Goal: Task Accomplishment & Management: Use online tool/utility

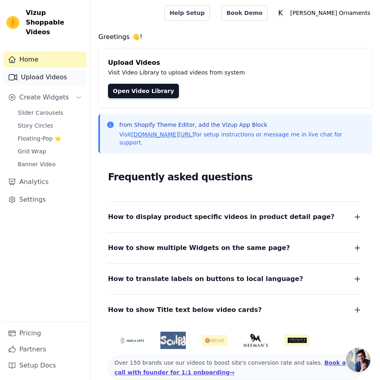
click at [51, 70] on link "Upload Videos" at bounding box center [44, 77] width 83 height 16
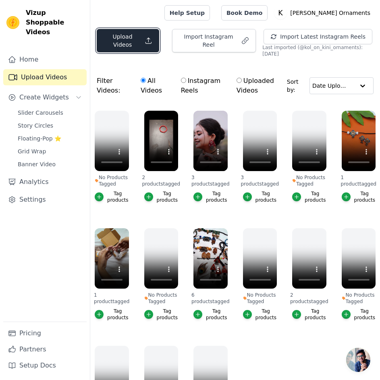
click at [135, 44] on button "Upload Videos" at bounding box center [128, 40] width 62 height 23
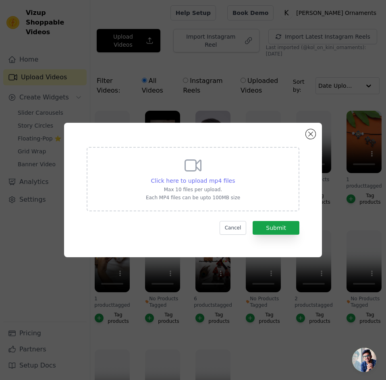
click at [191, 184] on span "Click here to upload mp4 files" at bounding box center [193, 181] width 84 height 6
click at [234, 177] on input "Click here to upload mp4 files Max 10 files per upload. Each MP4 files can be u…" at bounding box center [234, 176] width 0 height 0
type input "C:\fakepath\AQOGmhvusIGH4vUKVpLihDDJkkXxK-ziyyj4mfY0CfkSizN0pK905d41Bw4ijDZd61T…"
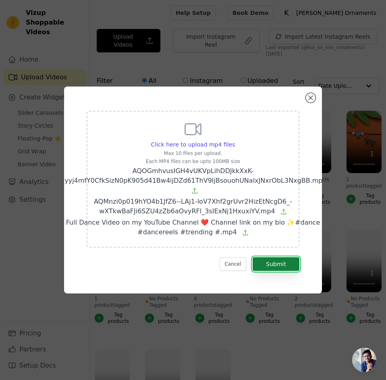
click at [285, 262] on button "Submit" at bounding box center [276, 264] width 47 height 14
click at [274, 260] on button "Submit" at bounding box center [276, 264] width 47 height 14
click at [273, 268] on button "Submit" at bounding box center [276, 264] width 47 height 14
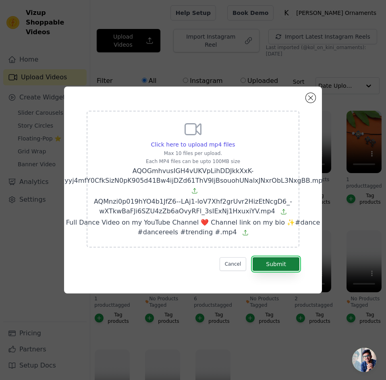
click at [273, 268] on button "Submit" at bounding box center [276, 264] width 47 height 14
click at [280, 264] on button "Submit" at bounding box center [276, 264] width 47 height 14
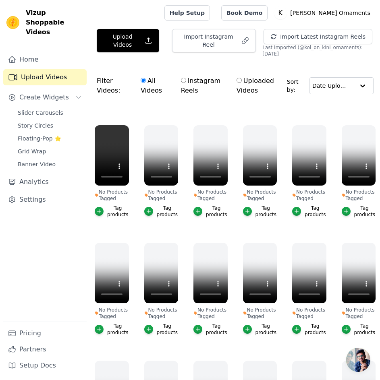
scroll to position [121, 0]
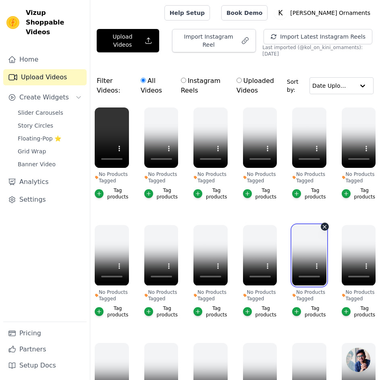
click at [306, 248] on video at bounding box center [309, 255] width 34 height 60
click at [305, 252] on video at bounding box center [309, 255] width 34 height 60
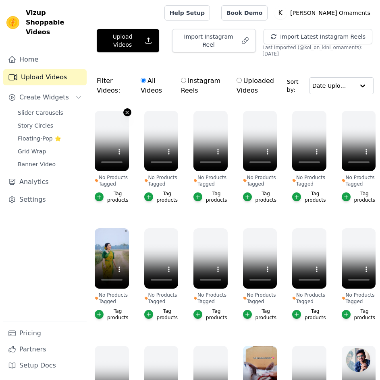
click at [126, 111] on icon "button" at bounding box center [127, 113] width 6 height 6
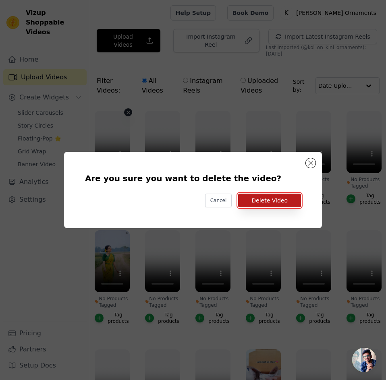
click at [275, 199] on button "Delete Video" at bounding box center [269, 201] width 63 height 14
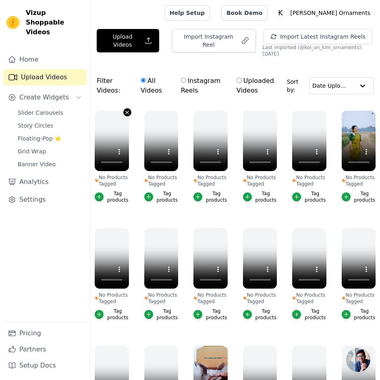
click at [124, 111] on icon "button" at bounding box center [127, 113] width 6 height 6
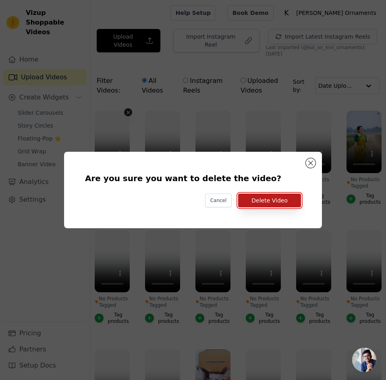
click at [267, 199] on button "Delete Video" at bounding box center [269, 201] width 63 height 14
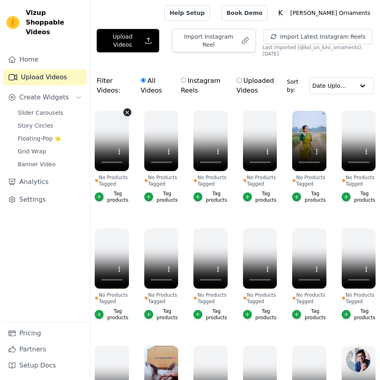
click at [124, 113] on icon "button" at bounding box center [127, 113] width 6 height 6
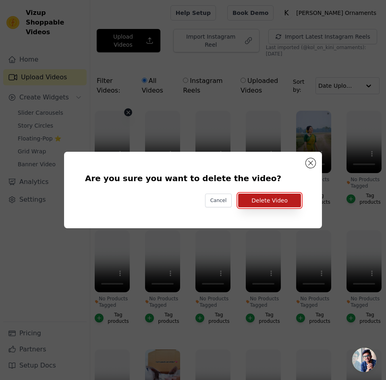
click at [258, 197] on button "Delete Video" at bounding box center [269, 201] width 63 height 14
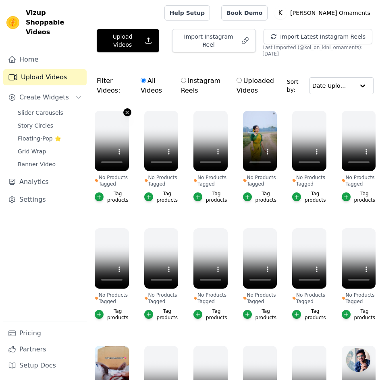
click at [126, 113] on icon "button" at bounding box center [127, 112] width 3 height 3
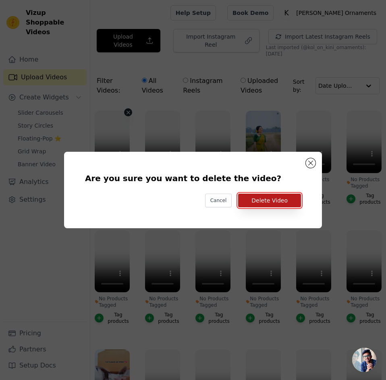
click at [269, 202] on button "Delete Video" at bounding box center [269, 201] width 63 height 14
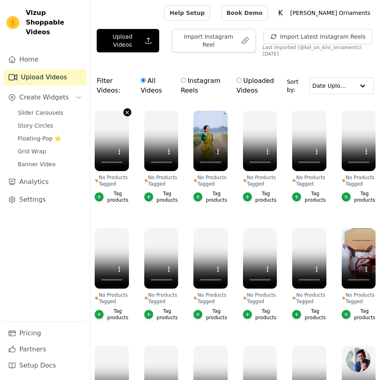
click at [126, 114] on icon "button" at bounding box center [127, 113] width 6 height 6
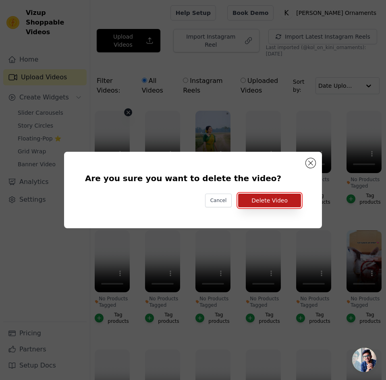
click at [267, 201] on button "Delete Video" at bounding box center [269, 201] width 63 height 14
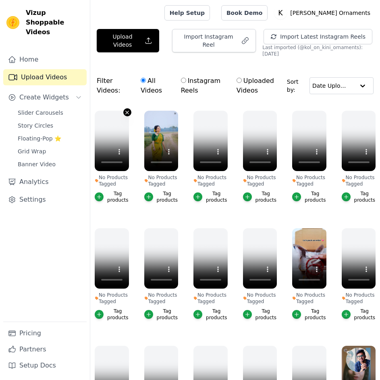
click at [126, 114] on icon "button" at bounding box center [127, 112] width 3 height 3
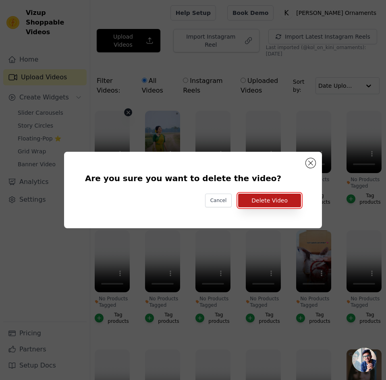
click at [271, 198] on button "Delete Video" at bounding box center [269, 201] width 63 height 14
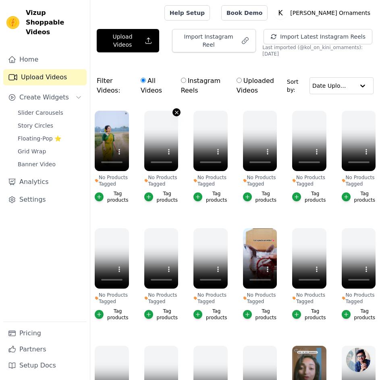
click at [175, 113] on icon "button" at bounding box center [176, 112] width 3 height 3
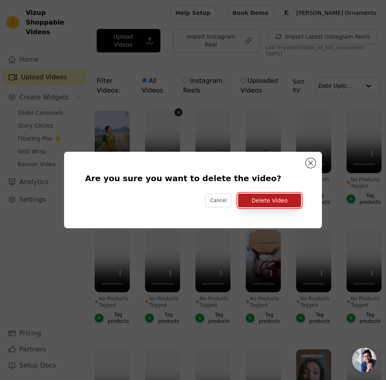
click at [266, 199] on button "Delete Video" at bounding box center [269, 201] width 63 height 14
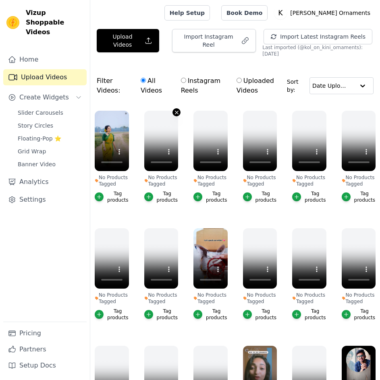
click at [175, 112] on icon "button" at bounding box center [176, 112] width 3 height 3
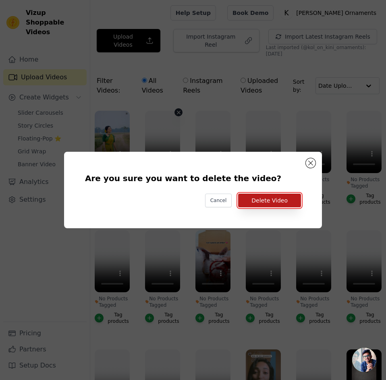
click at [257, 198] on button "Delete Video" at bounding box center [269, 201] width 63 height 14
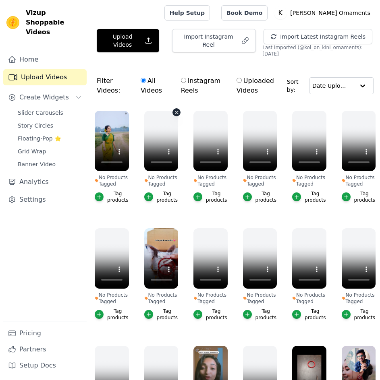
click at [175, 113] on icon "button" at bounding box center [176, 112] width 3 height 3
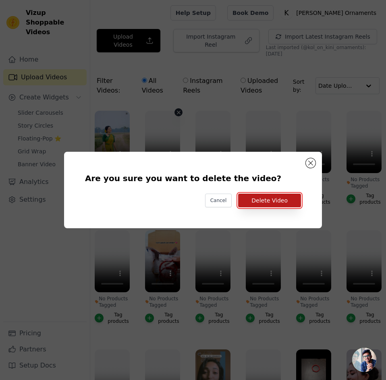
click at [281, 202] on button "Delete Video" at bounding box center [269, 201] width 63 height 14
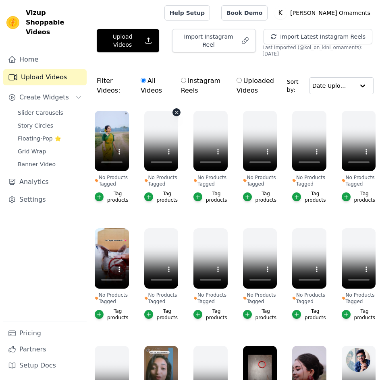
click at [174, 113] on icon "button" at bounding box center [177, 113] width 6 height 6
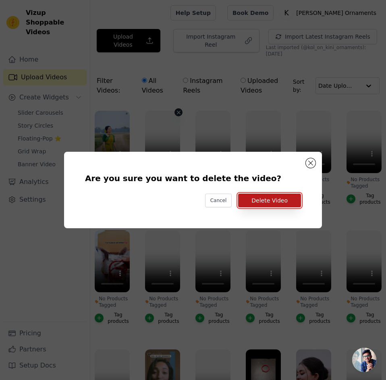
click at [289, 199] on button "Delete Video" at bounding box center [269, 201] width 63 height 14
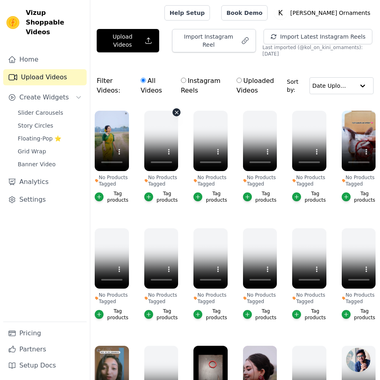
click at [174, 111] on icon "button" at bounding box center [177, 113] width 6 height 6
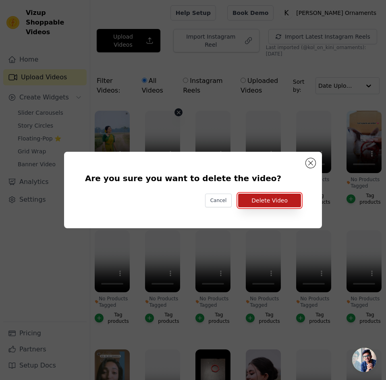
click at [283, 201] on button "Delete Video" at bounding box center [269, 201] width 63 height 14
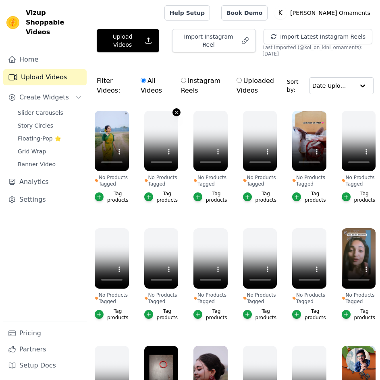
click at [174, 113] on icon "button" at bounding box center [177, 113] width 6 height 6
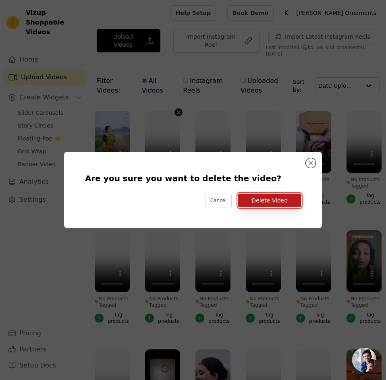
click at [282, 200] on button "Delete Video" at bounding box center [269, 201] width 63 height 14
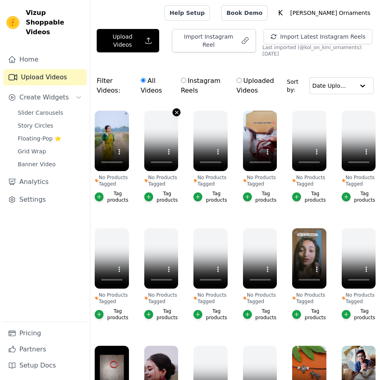
click at [174, 111] on icon "button" at bounding box center [177, 113] width 6 height 6
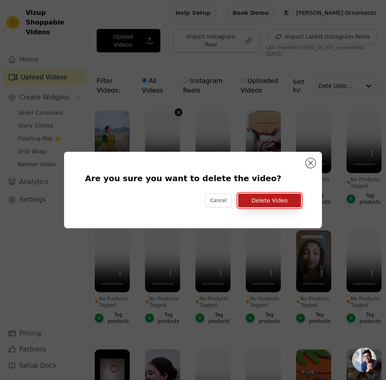
click at [281, 200] on button "Delete Video" at bounding box center [269, 201] width 63 height 14
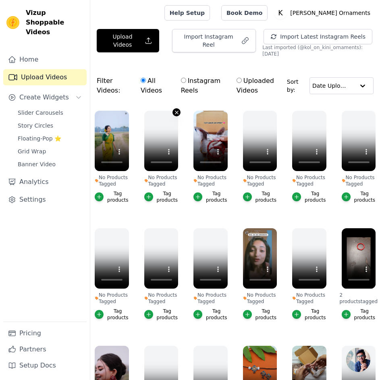
click at [175, 113] on icon "button" at bounding box center [176, 112] width 3 height 3
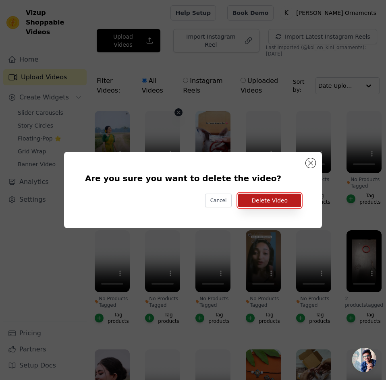
click at [280, 199] on button "Delete Video" at bounding box center [269, 201] width 63 height 14
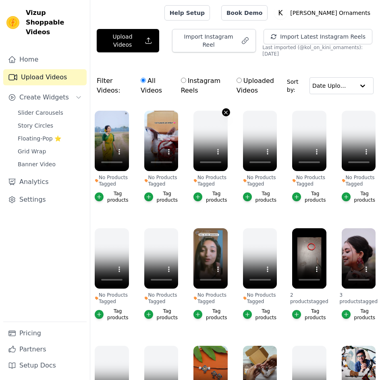
click at [227, 111] on button "No Products Tagged Tag products" at bounding box center [226, 112] width 8 height 8
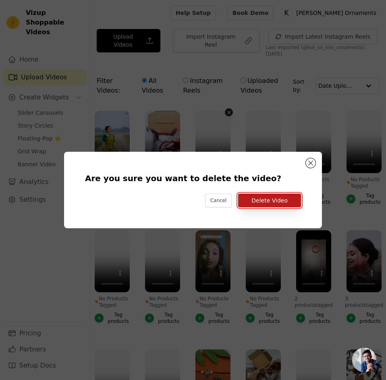
click at [272, 198] on button "Delete Video" at bounding box center [269, 201] width 63 height 14
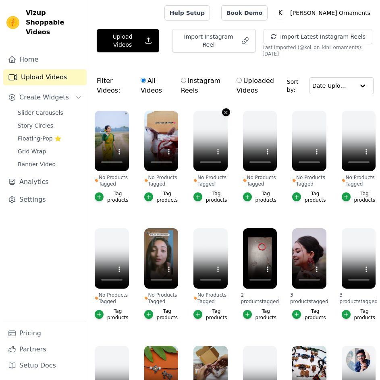
click at [224, 113] on icon "button" at bounding box center [226, 113] width 6 height 6
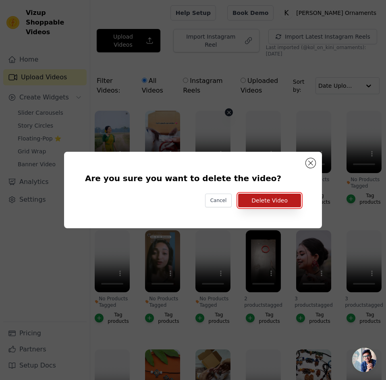
click at [271, 200] on button "Delete Video" at bounding box center [269, 201] width 63 height 14
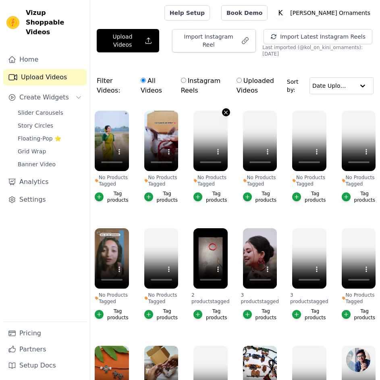
click at [224, 112] on icon "button" at bounding box center [226, 113] width 6 height 6
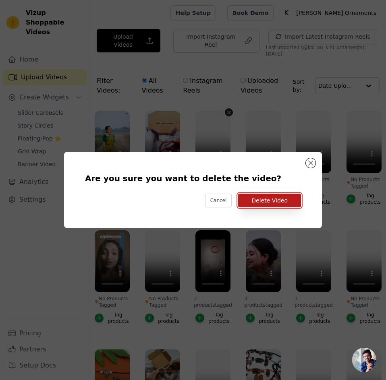
click at [277, 201] on button "Delete Video" at bounding box center [269, 201] width 63 height 14
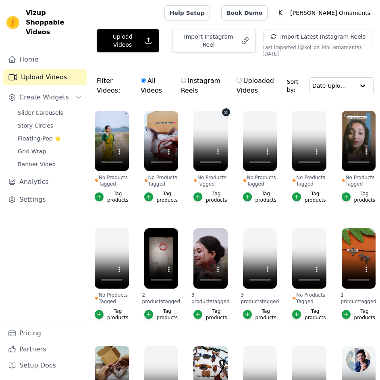
click at [224, 112] on icon "button" at bounding box center [225, 112] width 3 height 3
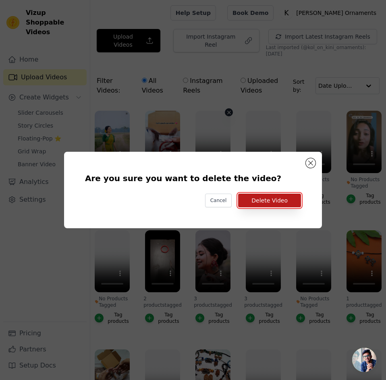
click at [280, 197] on button "Delete Video" at bounding box center [269, 201] width 63 height 14
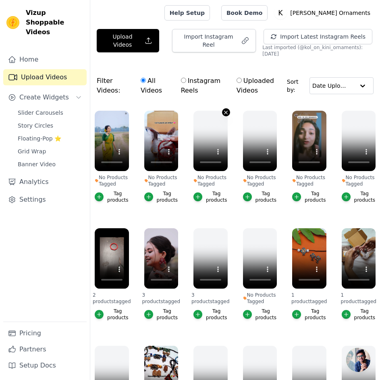
click at [223, 114] on icon "button" at bounding box center [226, 113] width 6 height 6
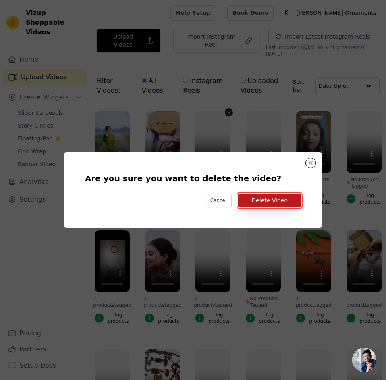
click at [270, 199] on button "Delete Video" at bounding box center [269, 201] width 63 height 14
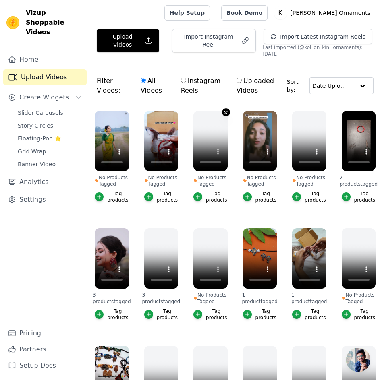
click at [223, 113] on icon "button" at bounding box center [226, 113] width 6 height 6
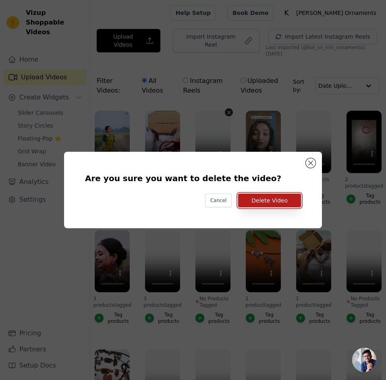
click at [267, 198] on button "Delete Video" at bounding box center [269, 201] width 63 height 14
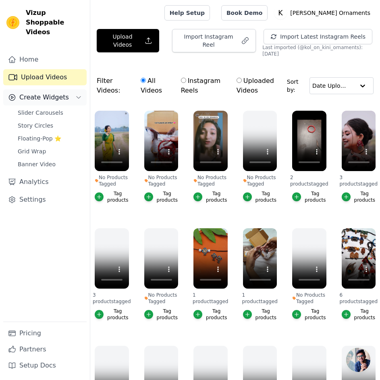
click at [37, 93] on span "Create Widgets" at bounding box center [44, 98] width 50 height 10
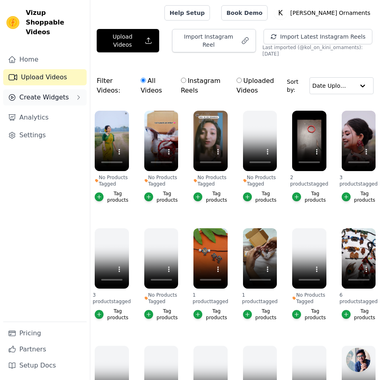
click at [37, 93] on span "Create Widgets" at bounding box center [44, 98] width 50 height 10
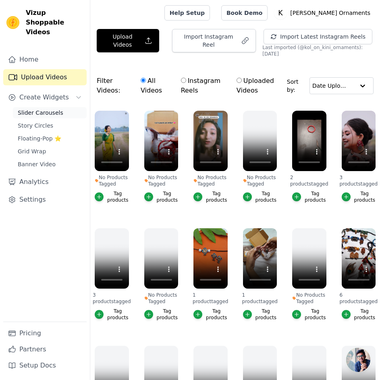
click at [55, 109] on span "Slider Carousels" at bounding box center [41, 113] width 46 height 8
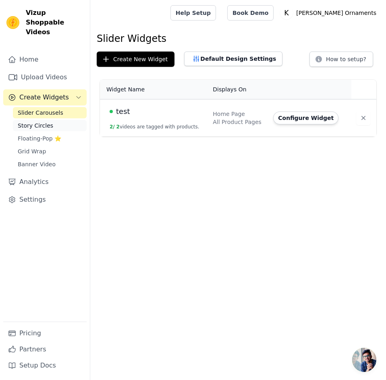
click at [56, 120] on link "Story Circles" at bounding box center [50, 125] width 74 height 11
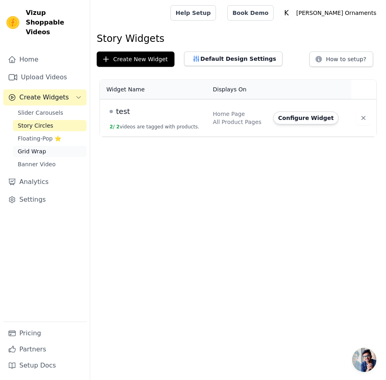
click at [50, 146] on link "Grid Wrap" at bounding box center [50, 151] width 74 height 11
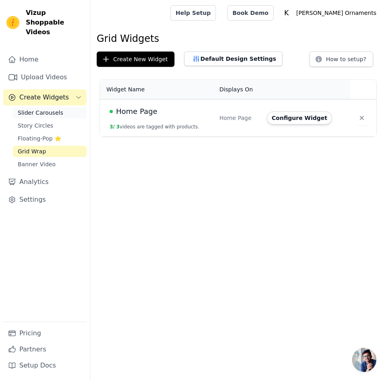
click at [41, 109] on span "Slider Carousels" at bounding box center [41, 113] width 46 height 8
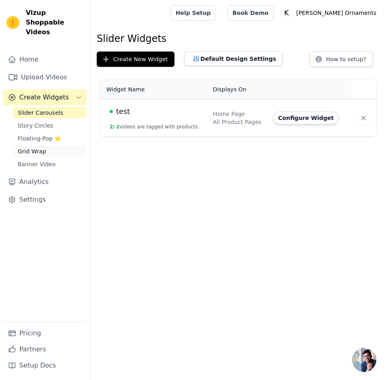
click at [50, 146] on link "Grid Wrap" at bounding box center [50, 151] width 74 height 11
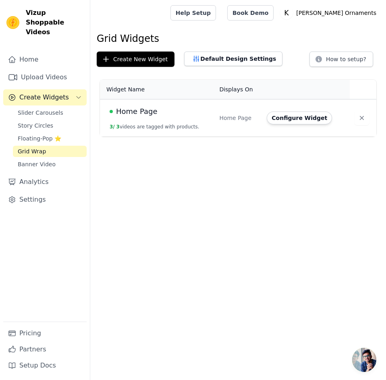
click at [237, 117] on div "Home Page" at bounding box center [238, 118] width 38 height 8
click at [153, 106] on span "Home Page" at bounding box center [136, 111] width 41 height 11
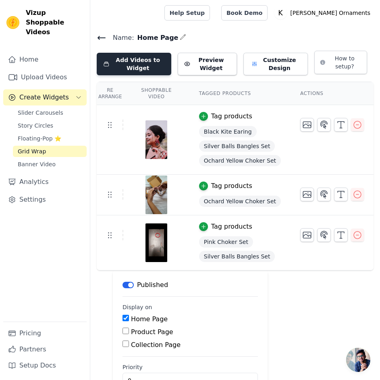
click at [123, 67] on button "Add Videos to Widget" at bounding box center [134, 64] width 75 height 23
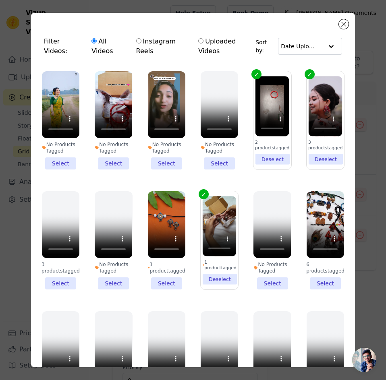
click at [164, 157] on li "No Products Tagged Select" at bounding box center [166, 120] width 37 height 98
click at [0, 0] on input "No Products Tagged Select" at bounding box center [0, 0] width 0 height 0
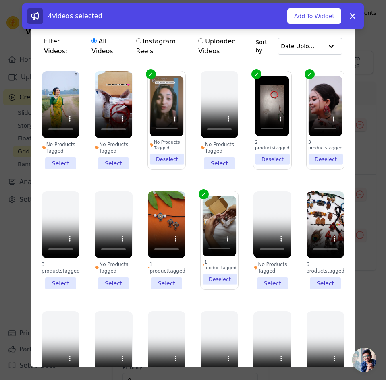
click at [116, 158] on li "No Products Tagged Select" at bounding box center [113, 120] width 37 height 98
click at [0, 0] on input "No Products Tagged Select" at bounding box center [0, 0] width 0 height 0
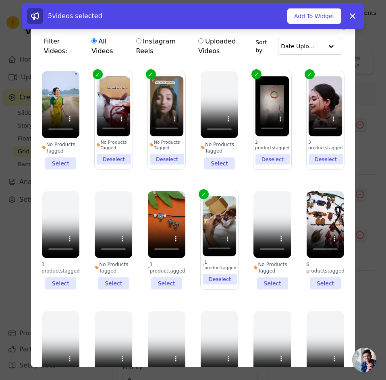
click at [68, 158] on li "No Products Tagged Select" at bounding box center [60, 120] width 37 height 98
click at [0, 0] on input "No Products Tagged Select" at bounding box center [0, 0] width 0 height 0
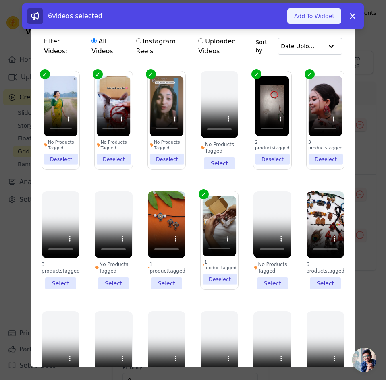
click at [311, 19] on button "Add To Widget" at bounding box center [314, 15] width 54 height 15
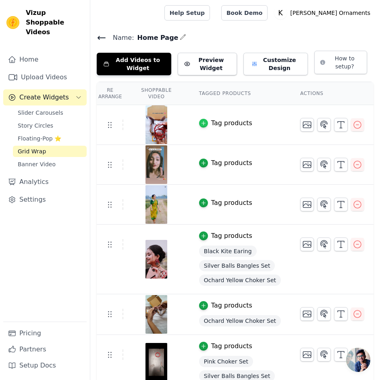
click at [201, 120] on icon "button" at bounding box center [204, 123] width 6 height 6
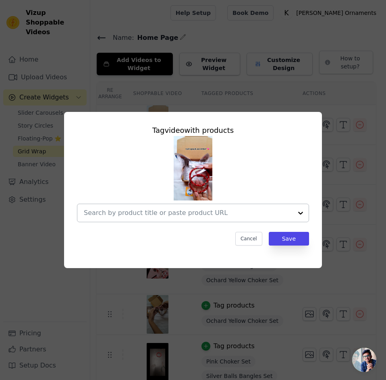
click at [216, 210] on input "text" at bounding box center [188, 213] width 209 height 10
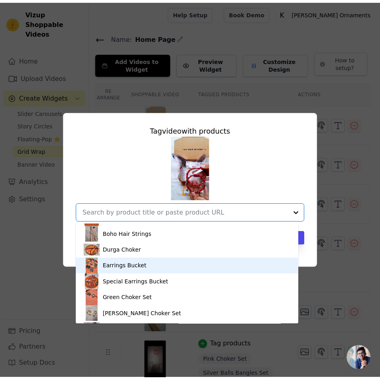
scroll to position [207, 0]
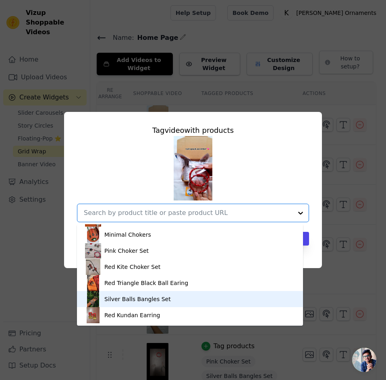
click at [180, 303] on div "Silver Balls Bangles Set" at bounding box center [190, 299] width 210 height 16
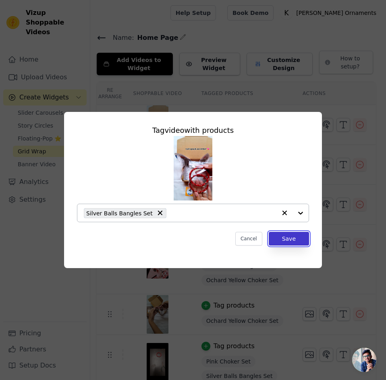
click at [280, 239] on button "Save" at bounding box center [289, 239] width 40 height 14
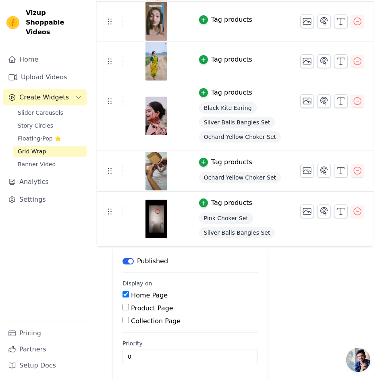
scroll to position [0, 0]
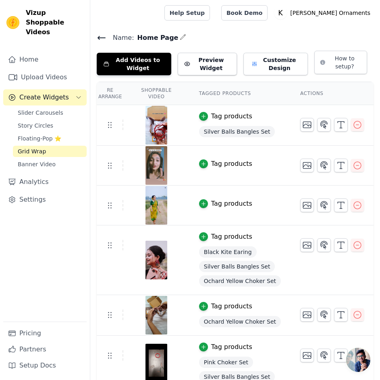
click at [100, 37] on icon at bounding box center [101, 37] width 7 height 3
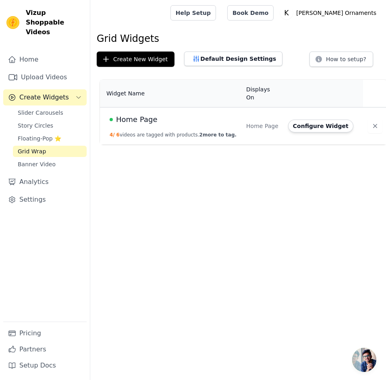
click at [150, 132] on button "4 / 6 videos are tagged with products. 2 more to tag." at bounding box center [173, 135] width 127 height 6
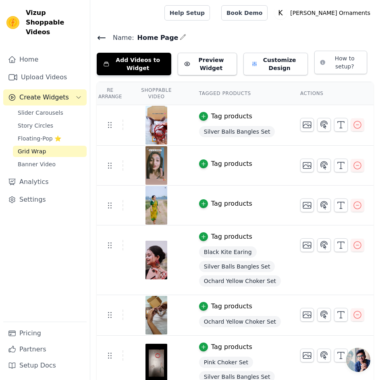
click at [101, 35] on icon at bounding box center [102, 38] width 10 height 10
